Goal: Task Accomplishment & Management: Manage account settings

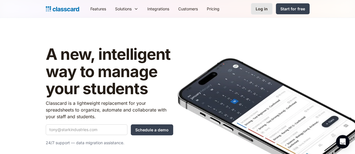
click at [272, 13] on link "Log in" at bounding box center [262, 8] width 22 height 11
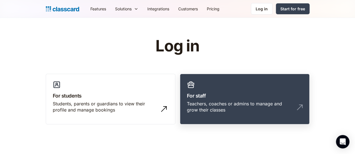
click at [228, 88] on link "For staff Teachers, coaches or admins to manage and grow their classes" at bounding box center [244, 99] width 129 height 51
